Goal: Information Seeking & Learning: Learn about a topic

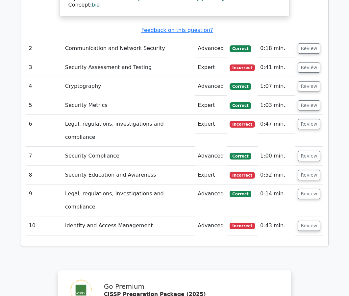
scroll to position [1137, 0]
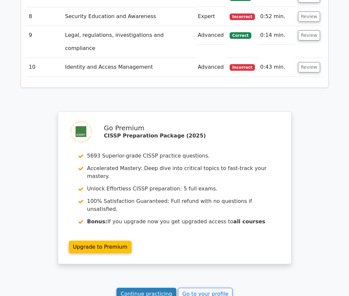
click at [145, 288] on link "Continue practicing" at bounding box center [146, 294] width 60 height 12
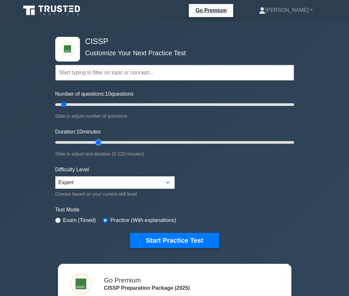
type input "25"
click at [100, 138] on input "Duration: 10 minutes" at bounding box center [174, 142] width 239 height 8
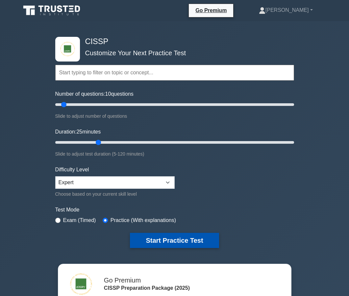
click at [143, 238] on button "Start Practice Test" at bounding box center [174, 240] width 89 height 15
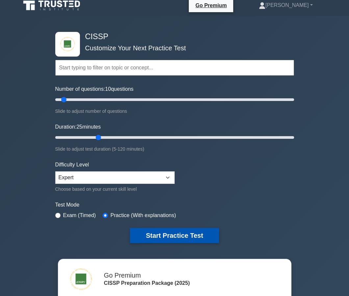
scroll to position [9, 0]
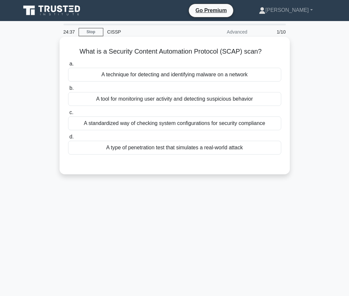
click at [197, 124] on div "A standardized way of checking system configurations for security compliance" at bounding box center [174, 123] width 213 height 14
click at [68, 115] on input "c. A standardized way of checking system configurations for security compliance" at bounding box center [68, 112] width 0 height 4
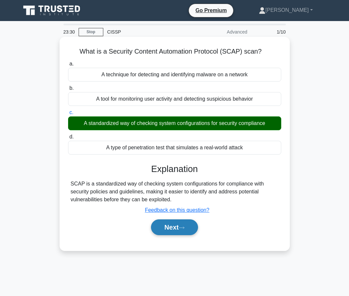
click at [169, 226] on button "Next" at bounding box center [174, 227] width 47 height 16
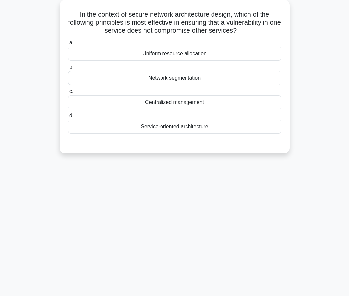
scroll to position [39, 0]
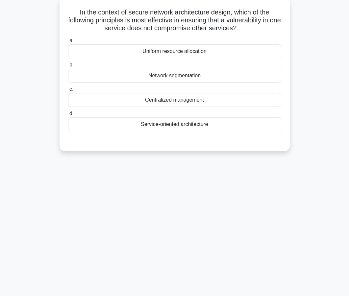
click at [186, 72] on div "Network segmentation" at bounding box center [174, 76] width 213 height 14
click at [68, 67] on input "b. Network segmentation" at bounding box center [68, 65] width 0 height 4
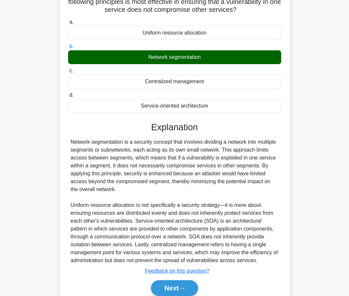
scroll to position [60, 0]
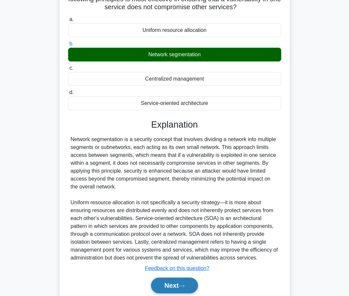
click at [161, 281] on button "Next" at bounding box center [174, 285] width 47 height 16
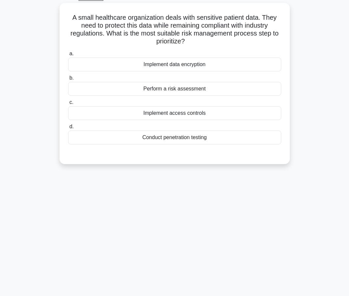
scroll to position [39, 0]
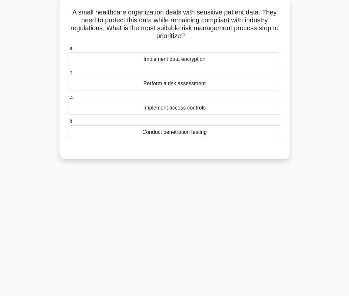
click at [173, 84] on div "Perform a risk assessment" at bounding box center [174, 84] width 213 height 14
click at [68, 75] on input "b. Perform a risk assessment" at bounding box center [68, 73] width 0 height 4
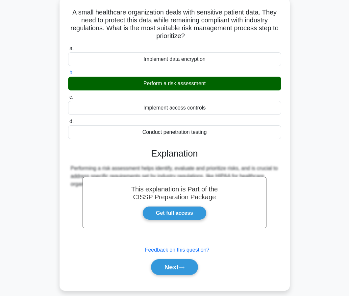
scroll to position [57, 0]
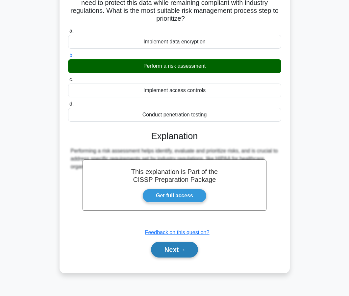
click at [159, 251] on button "Next" at bounding box center [174, 250] width 47 height 16
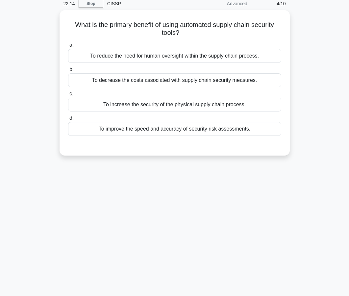
scroll to position [40, 0]
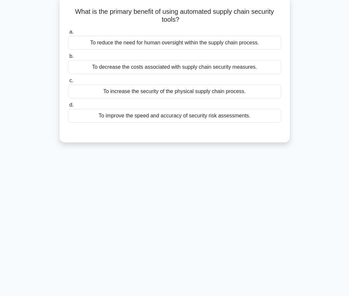
click at [185, 117] on div "To improve the speed and accuracy of security risk assessments." at bounding box center [174, 116] width 213 height 14
click at [68, 107] on input "d. To improve the speed and accuracy of security risk assessments." at bounding box center [68, 105] width 0 height 4
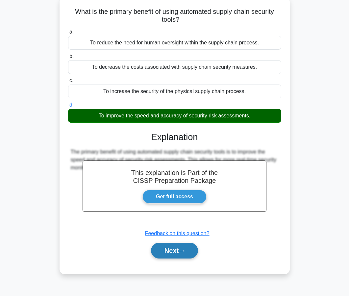
click at [162, 255] on button "Next" at bounding box center [174, 250] width 47 height 16
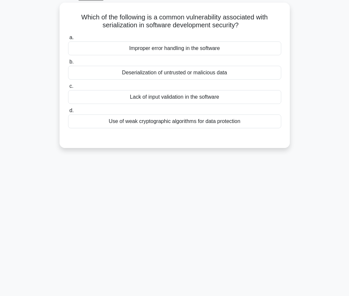
scroll to position [39, 0]
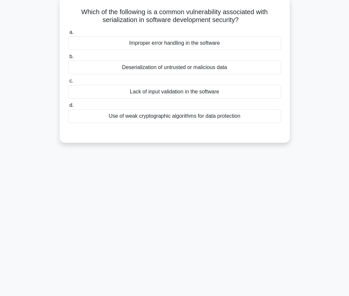
click at [184, 121] on div "Use of weak cryptographic algorithms for data protection" at bounding box center [174, 116] width 213 height 14
click at [68, 107] on input "d. Use of weak cryptographic algorithms for data protection" at bounding box center [68, 105] width 0 height 4
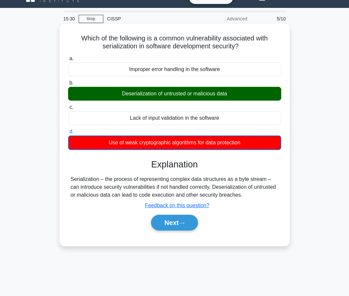
scroll to position [13, 0]
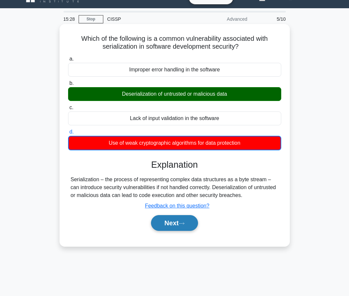
click at [173, 216] on button "Next" at bounding box center [174, 223] width 47 height 16
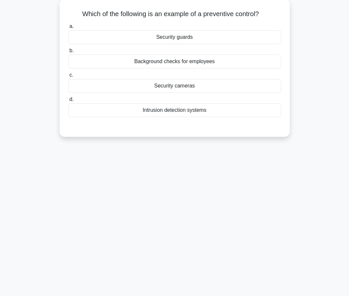
scroll to position [41, 0]
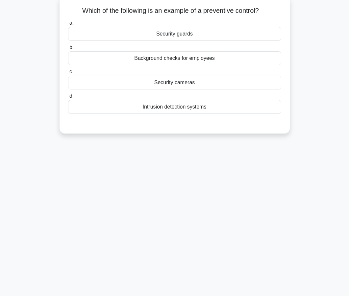
click at [174, 60] on div "Background checks for employees" at bounding box center [174, 58] width 213 height 14
click at [68, 50] on input "b. Background checks for employees" at bounding box center [68, 47] width 0 height 4
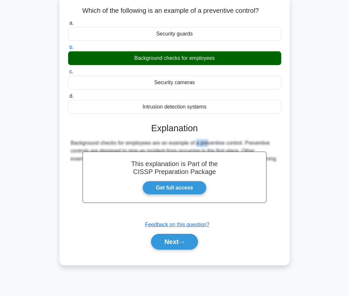
drag, startPoint x: 165, startPoint y: 141, endPoint x: 152, endPoint y: 141, distance: 12.5
click at [152, 141] on div "Background checks for employees are an example of a preventive control. Prevent…" at bounding box center [175, 151] width 208 height 24
click at [182, 244] on button "Next" at bounding box center [174, 242] width 47 height 16
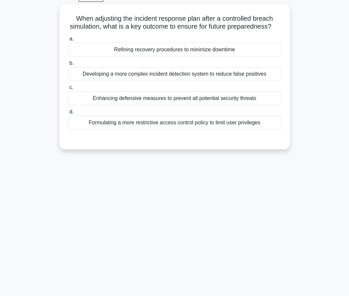
scroll to position [39, 0]
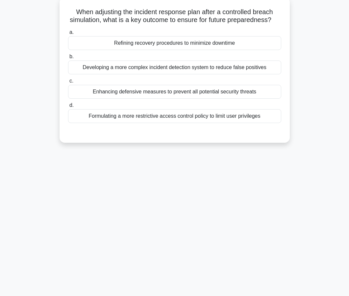
click at [189, 47] on div "Refining recovery procedures to minimize downtime" at bounding box center [174, 43] width 213 height 14
click at [68, 35] on input "a. Refining recovery procedures to minimize downtime" at bounding box center [68, 32] width 0 height 4
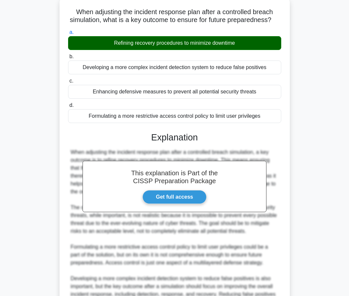
scroll to position [109, 0]
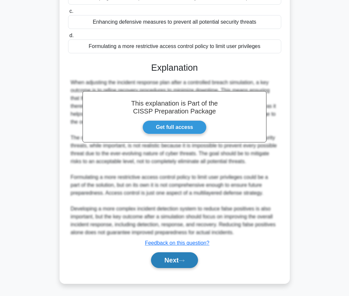
click at [158, 266] on button "Next" at bounding box center [174, 260] width 47 height 16
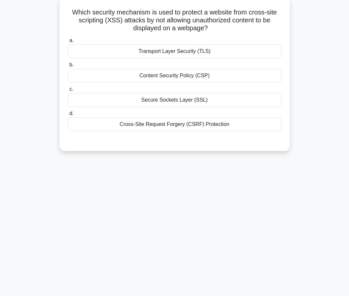
scroll to position [43, 0]
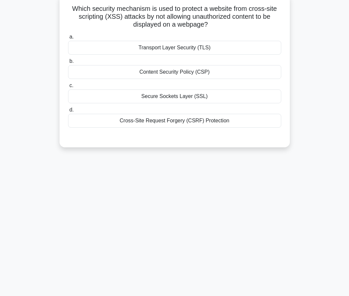
click at [174, 76] on div "Content Security Policy (CSP)" at bounding box center [174, 72] width 213 height 14
click at [68, 63] on input "b. Content Security Policy (CSP)" at bounding box center [68, 61] width 0 height 4
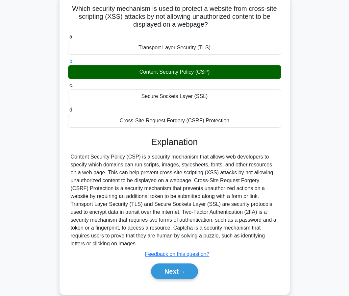
scroll to position [59, 0]
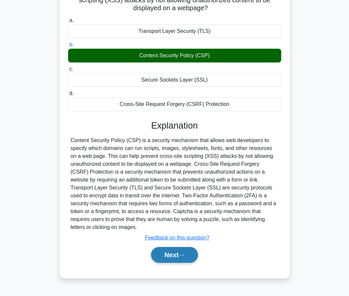
click at [165, 257] on button "Next" at bounding box center [174, 255] width 47 height 16
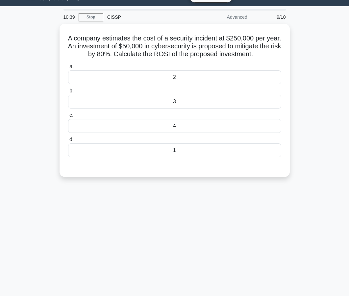
scroll to position [12, 0]
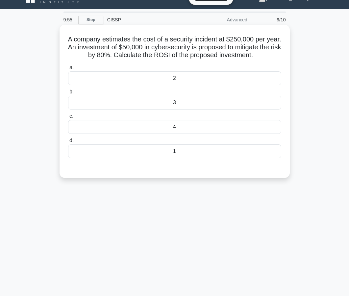
click at [219, 133] on div "4" at bounding box center [174, 127] width 213 height 14
click at [68, 118] on input "c. 4" at bounding box center [68, 116] width 0 height 4
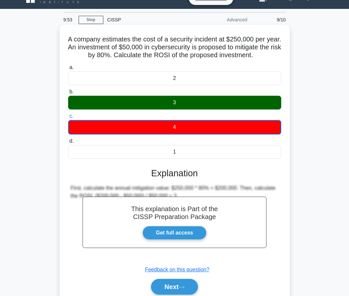
scroll to position [27, 0]
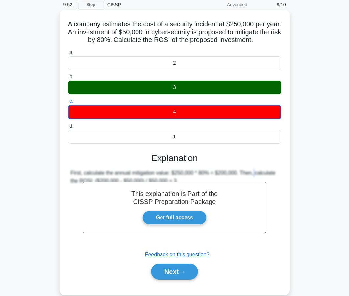
drag, startPoint x: 215, startPoint y: 172, endPoint x: 206, endPoint y: 172, distance: 8.5
click at [207, 172] on div "First, calculate the annual mitigation value: $250,000 * 80% = $200,000. Then, …" at bounding box center [175, 177] width 208 height 16
click at [189, 271] on button "Next" at bounding box center [174, 272] width 47 height 16
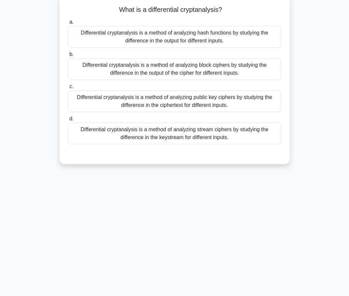
scroll to position [47, 0]
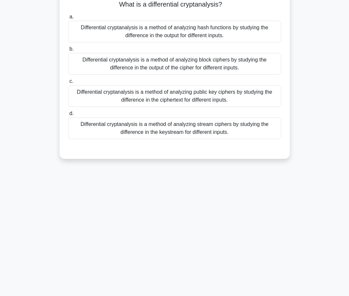
click at [187, 99] on div "Differential cryptanalysis is a method of analyzing public key ciphers by study…" at bounding box center [174, 96] width 213 height 22
click at [68, 83] on input "c. Differential cryptanalysis is a method of analyzing public key ciphers by st…" at bounding box center [68, 81] width 0 height 4
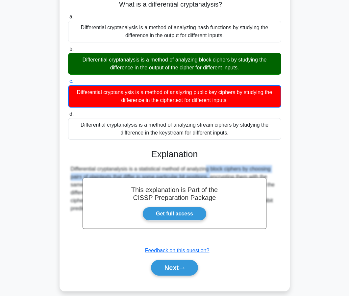
drag, startPoint x: 177, startPoint y: 173, endPoint x: 165, endPoint y: 169, distance: 12.9
click at [165, 169] on div "Differential cryptanalysis is a statistical method of analyzing block ciphers b…" at bounding box center [175, 188] width 208 height 47
click at [176, 264] on button "Next" at bounding box center [174, 268] width 47 height 16
